Goal: Check status: Check status

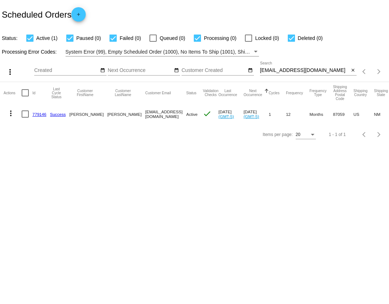
click at [38, 114] on link "779146" at bounding box center [39, 114] width 14 height 5
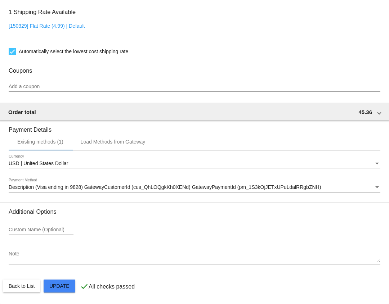
scroll to position [590, 0]
